Goal: Task Accomplishment & Management: Manage account settings

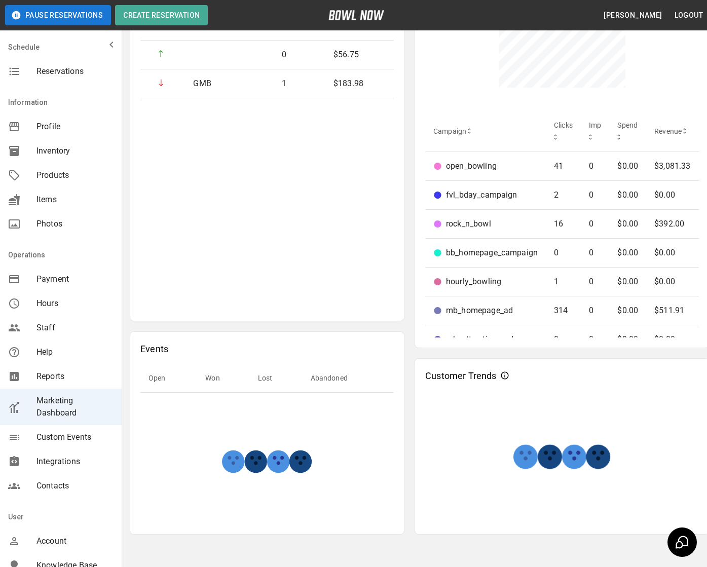
scroll to position [452, 0]
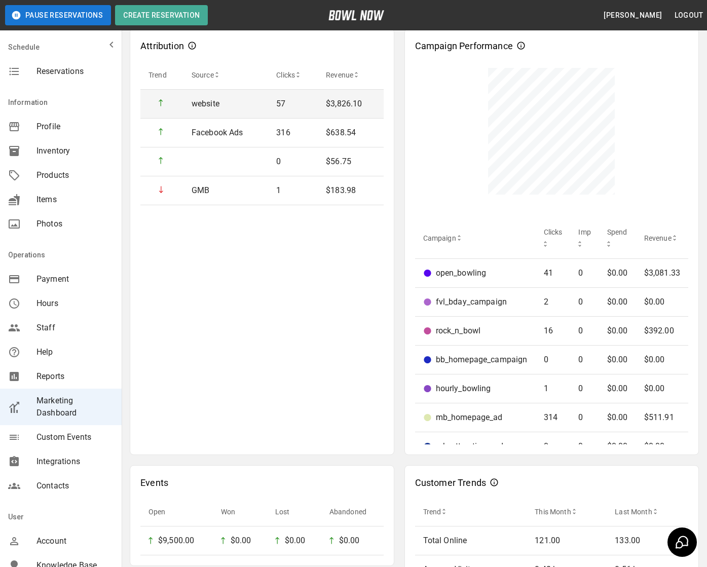
scroll to position [394, 0]
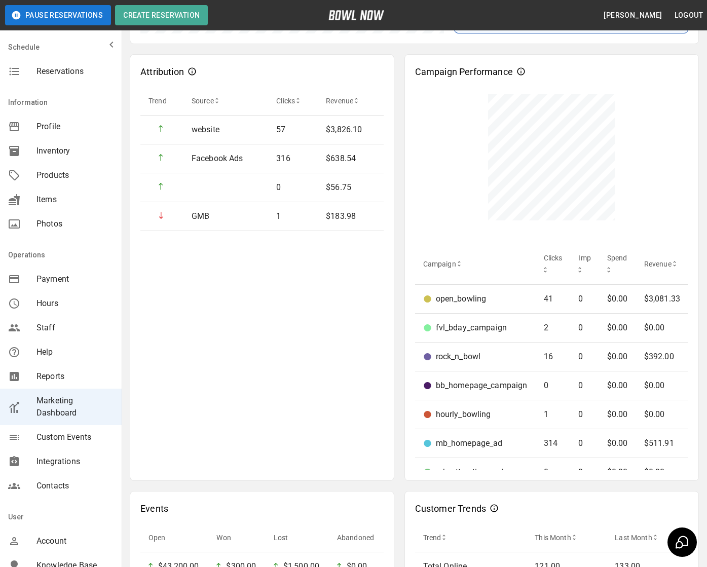
scroll to position [454, 0]
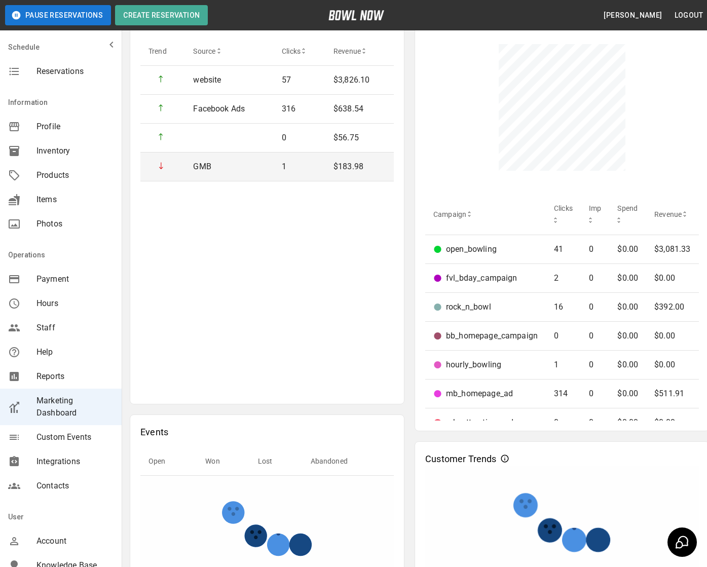
scroll to position [452, 0]
